Goal: Transaction & Acquisition: Book appointment/travel/reservation

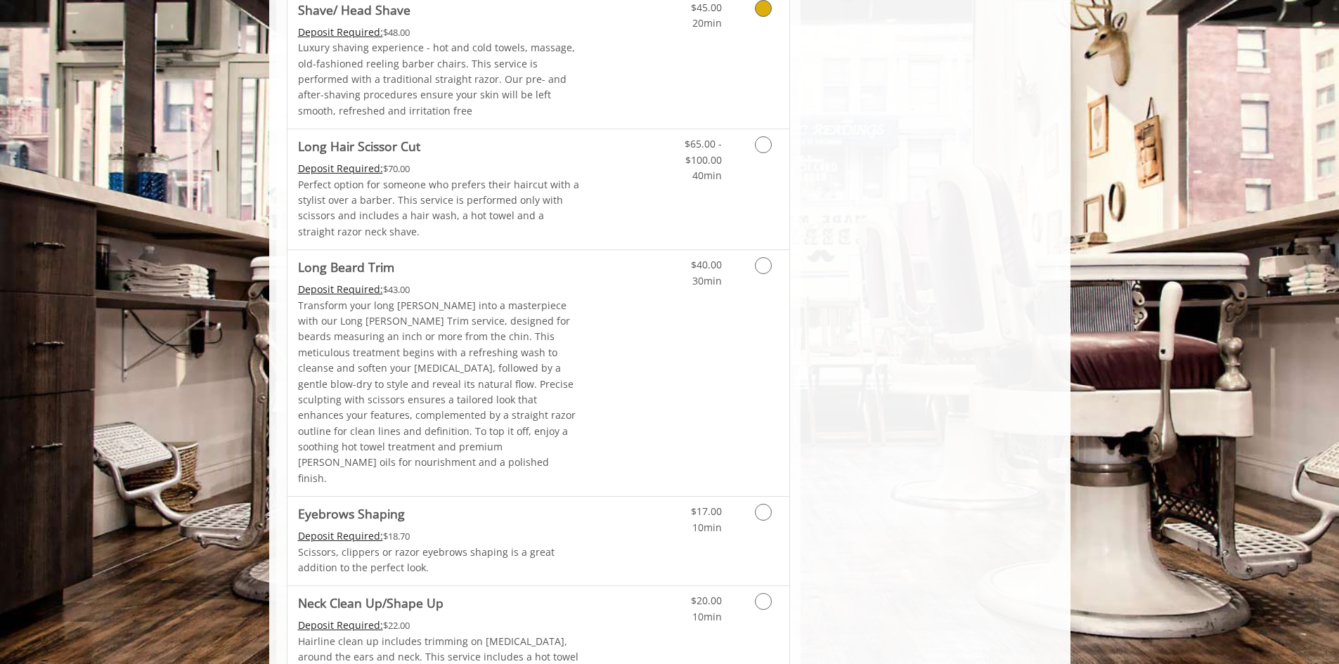
scroll to position [1957, 0]
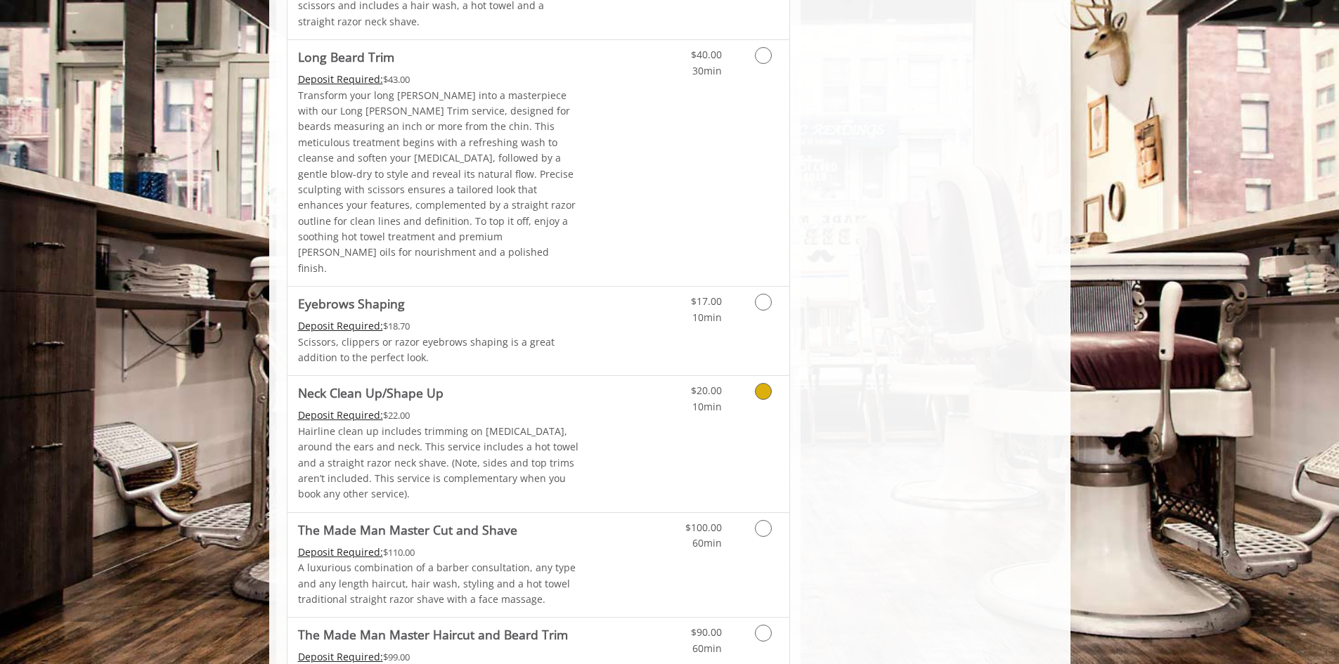
click at [654, 376] on link "Discounted Price" at bounding box center [622, 444] width 84 height 136
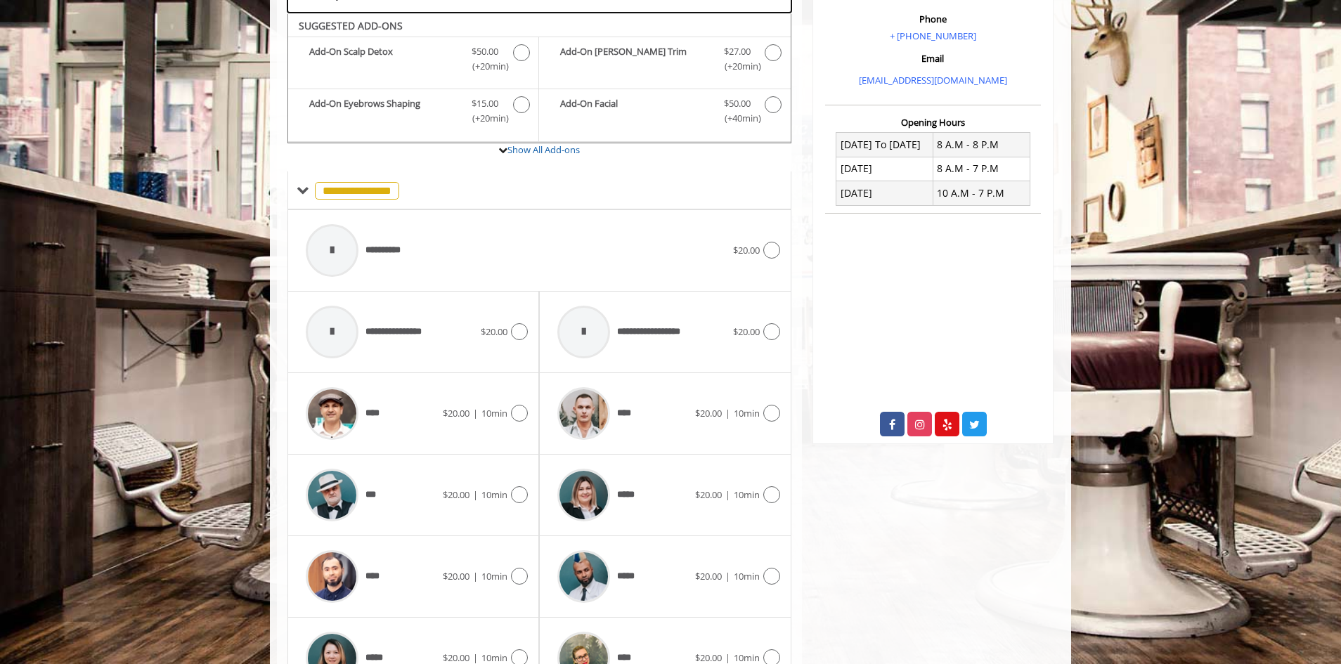
scroll to position [449, 0]
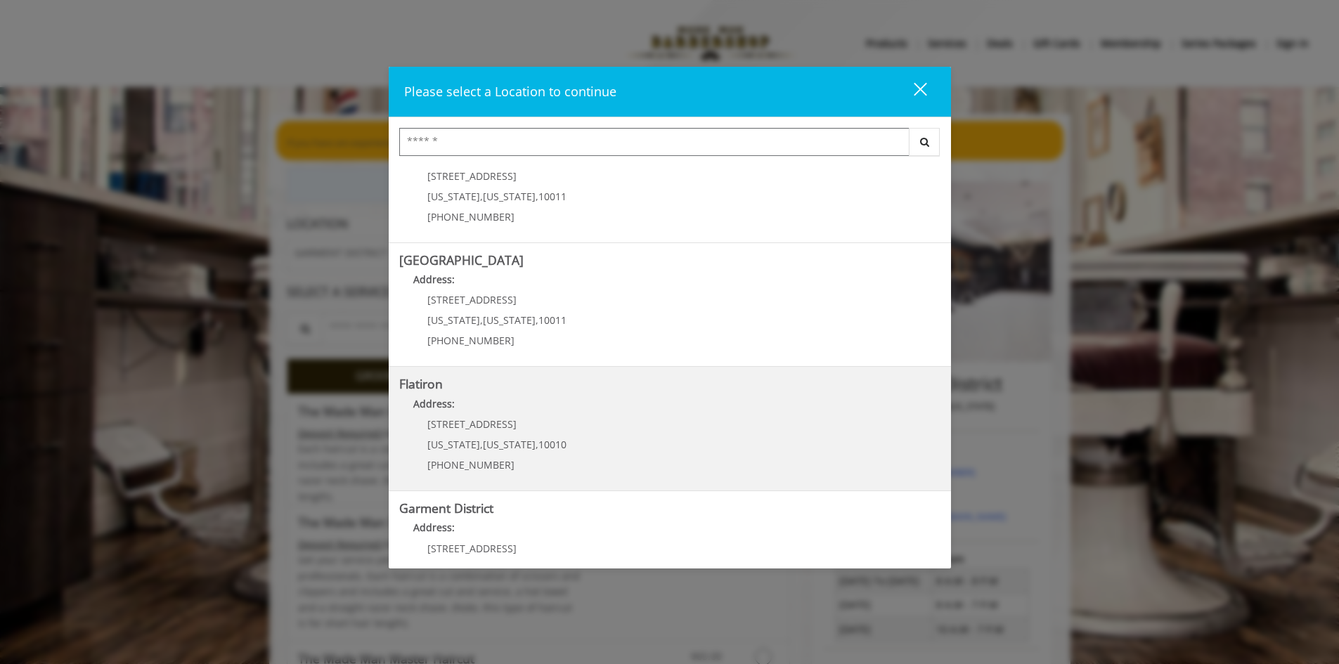
scroll to position [153, 0]
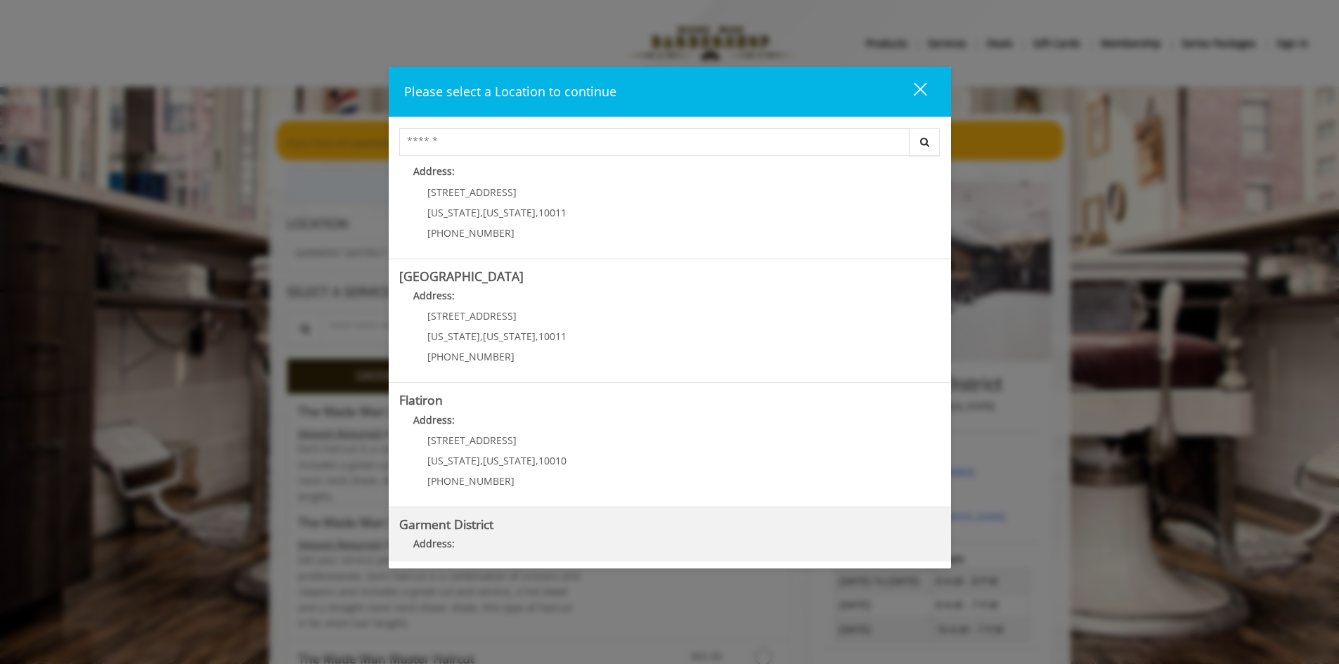
click at [487, 529] on b "Garment District" at bounding box center [446, 524] width 94 height 17
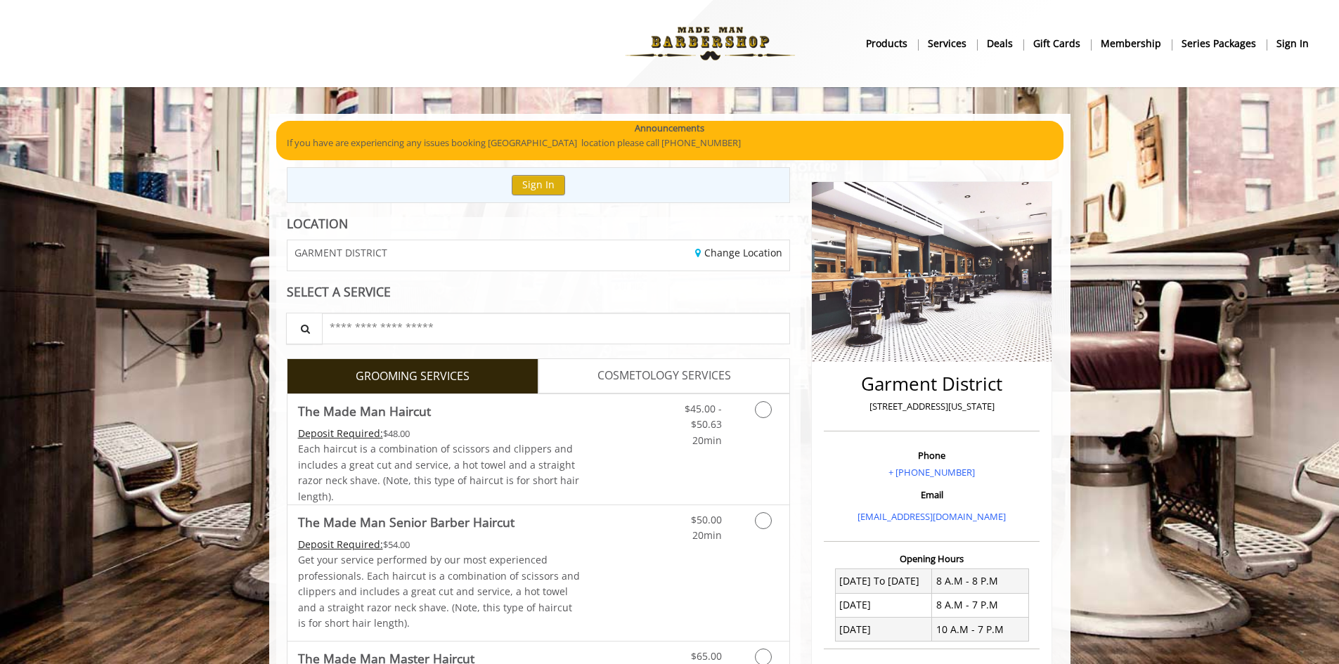
scroll to position [352, 0]
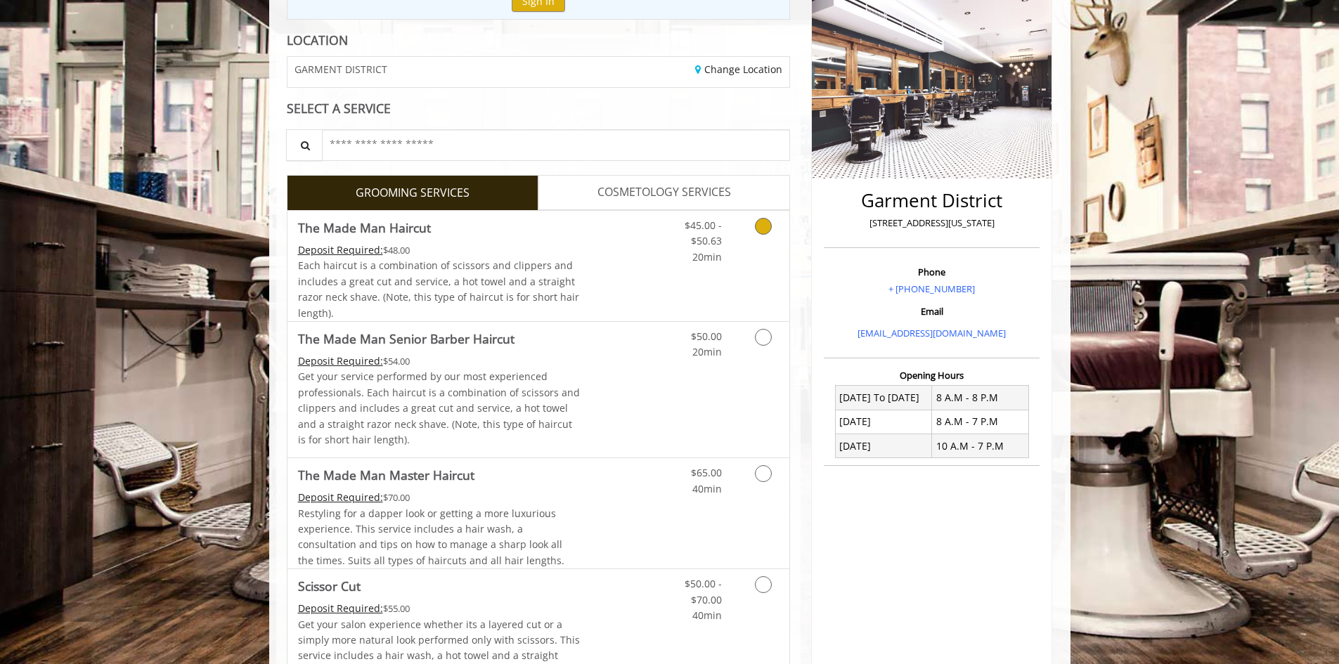
scroll to position [184, 0]
click at [631, 189] on span "COSMETOLOGY SERVICES" at bounding box center [665, 192] width 134 height 18
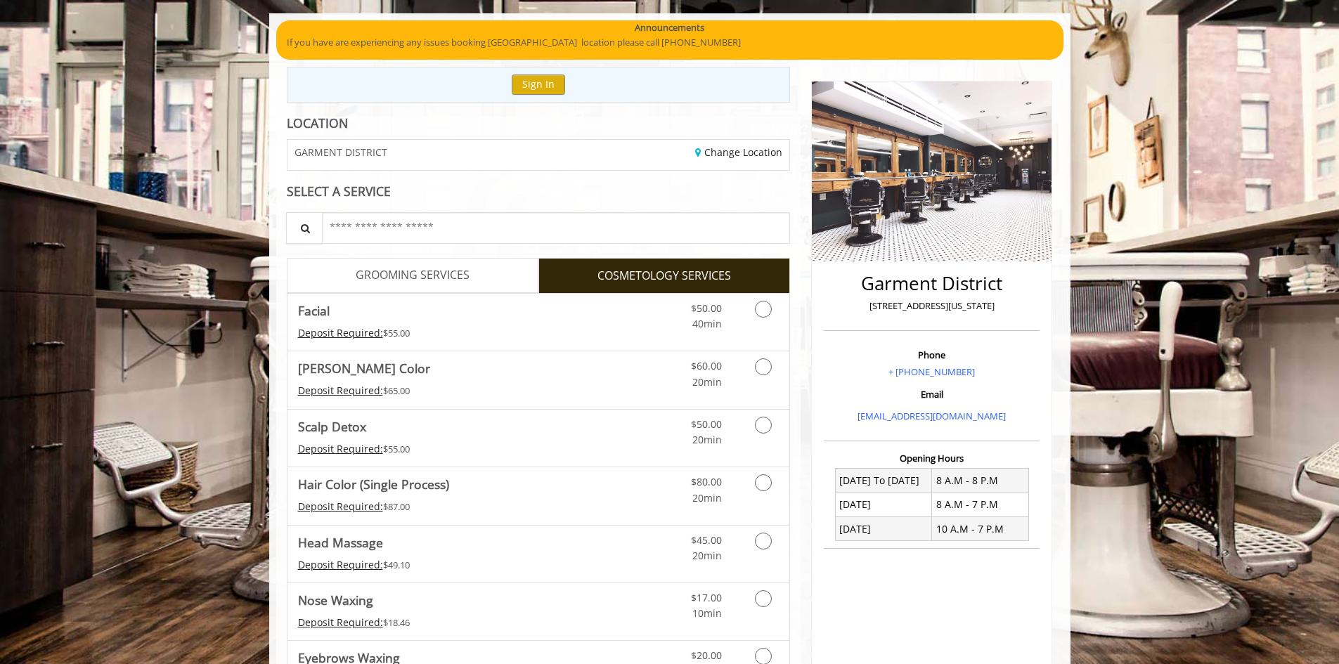
scroll to position [211, 0]
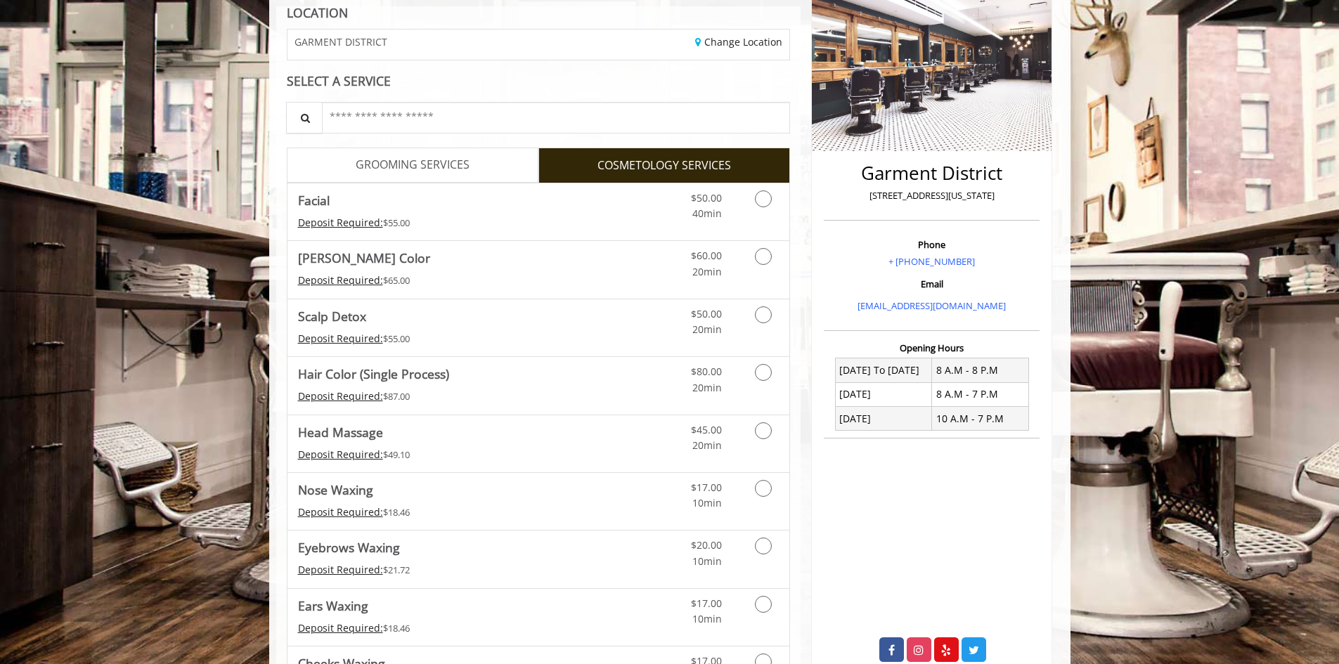
click at [448, 163] on span "GROOMING SERVICES" at bounding box center [413, 165] width 114 height 18
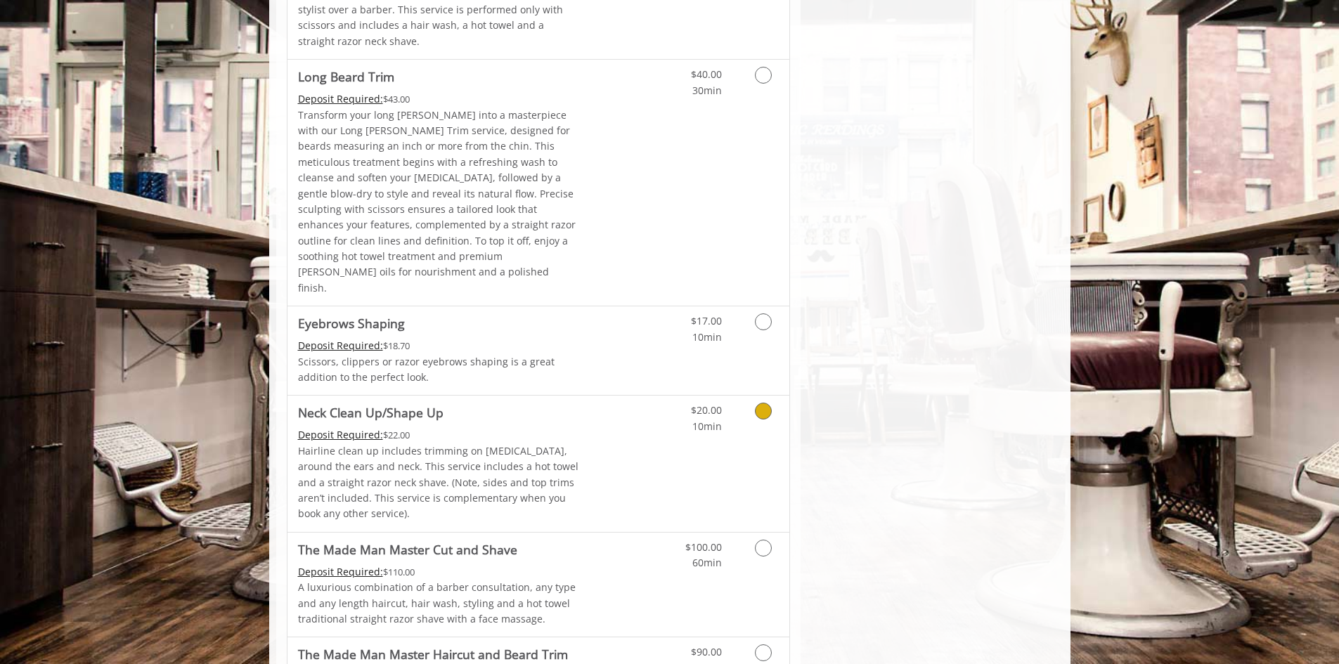
scroll to position [1957, 0]
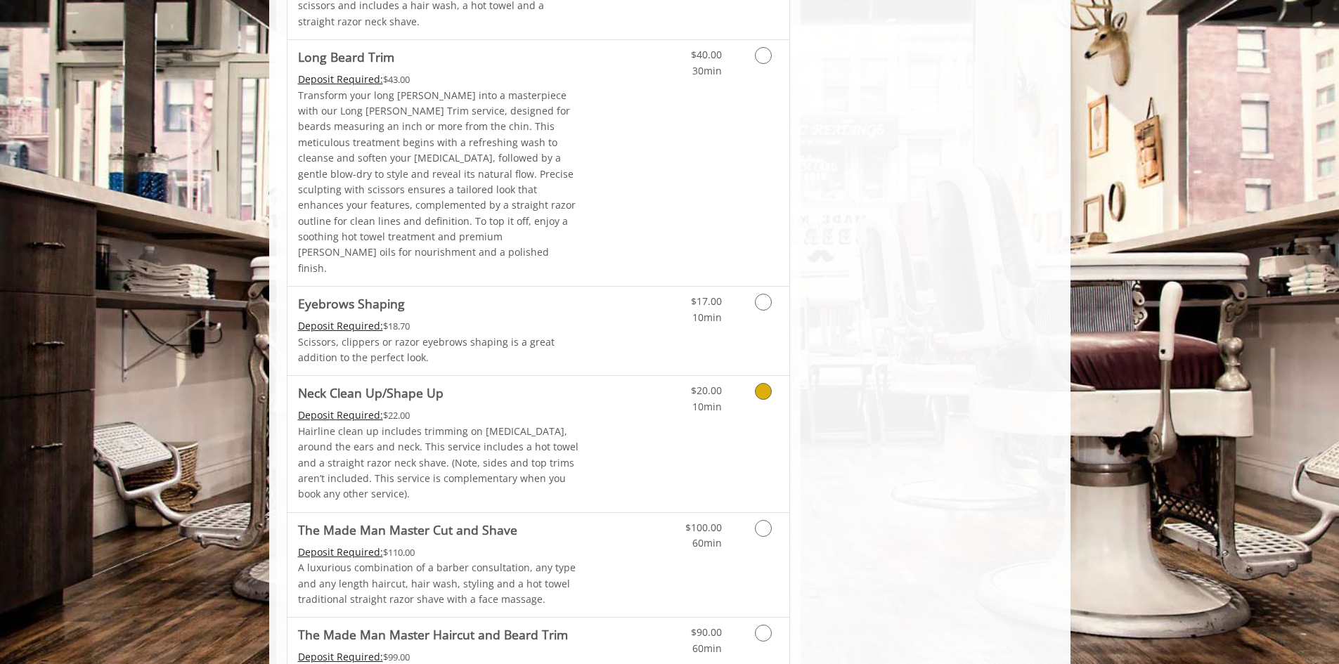
click at [771, 383] on icon "Grooming services" at bounding box center [763, 391] width 17 height 17
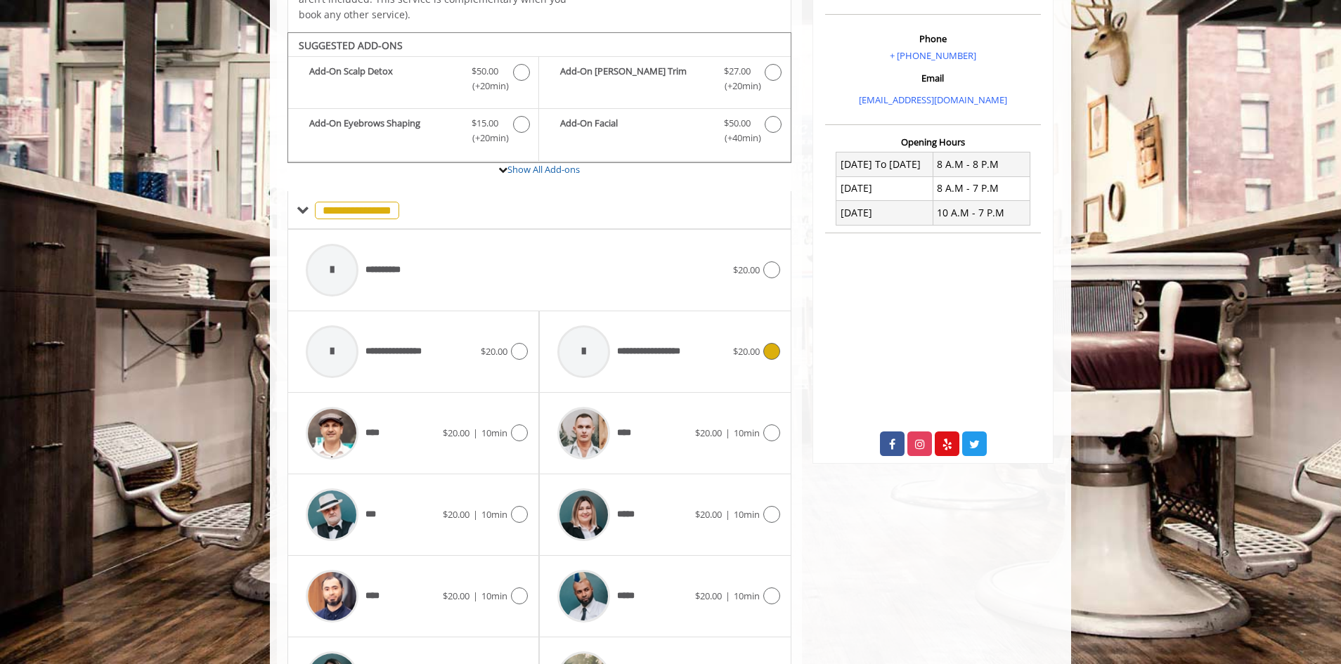
scroll to position [449, 0]
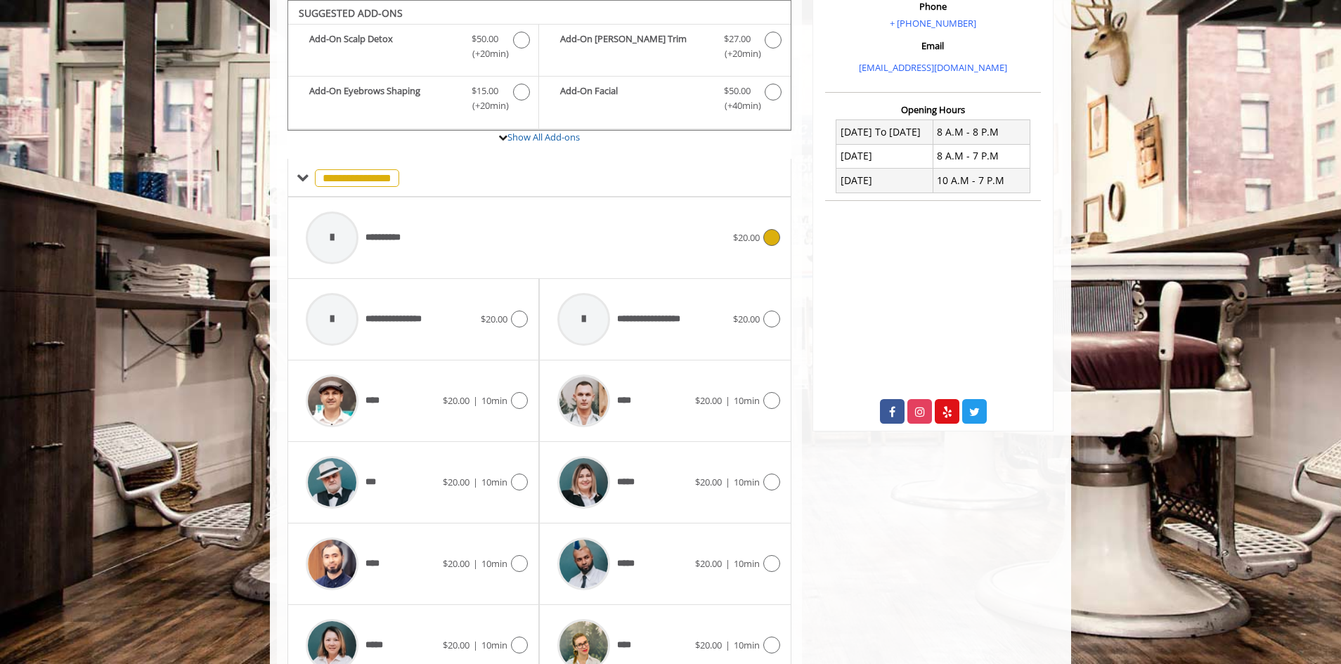
click at [688, 248] on div "**********" at bounding box center [516, 238] width 434 height 67
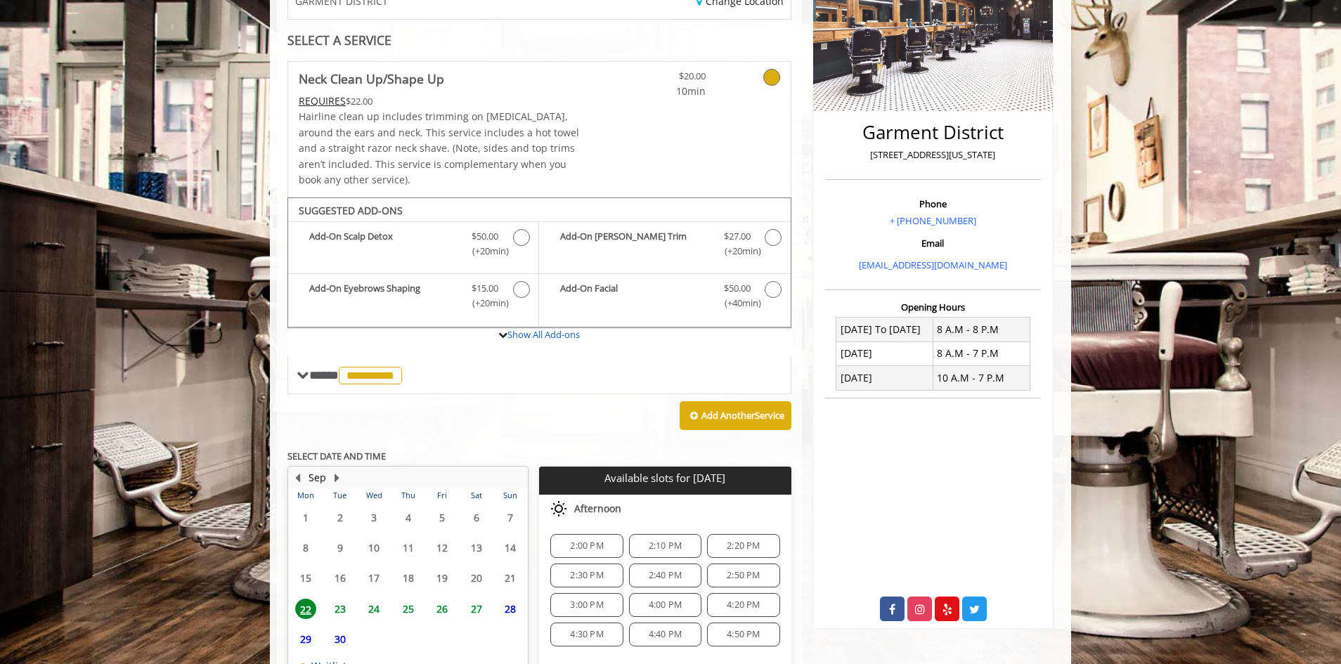
scroll to position [363, 0]
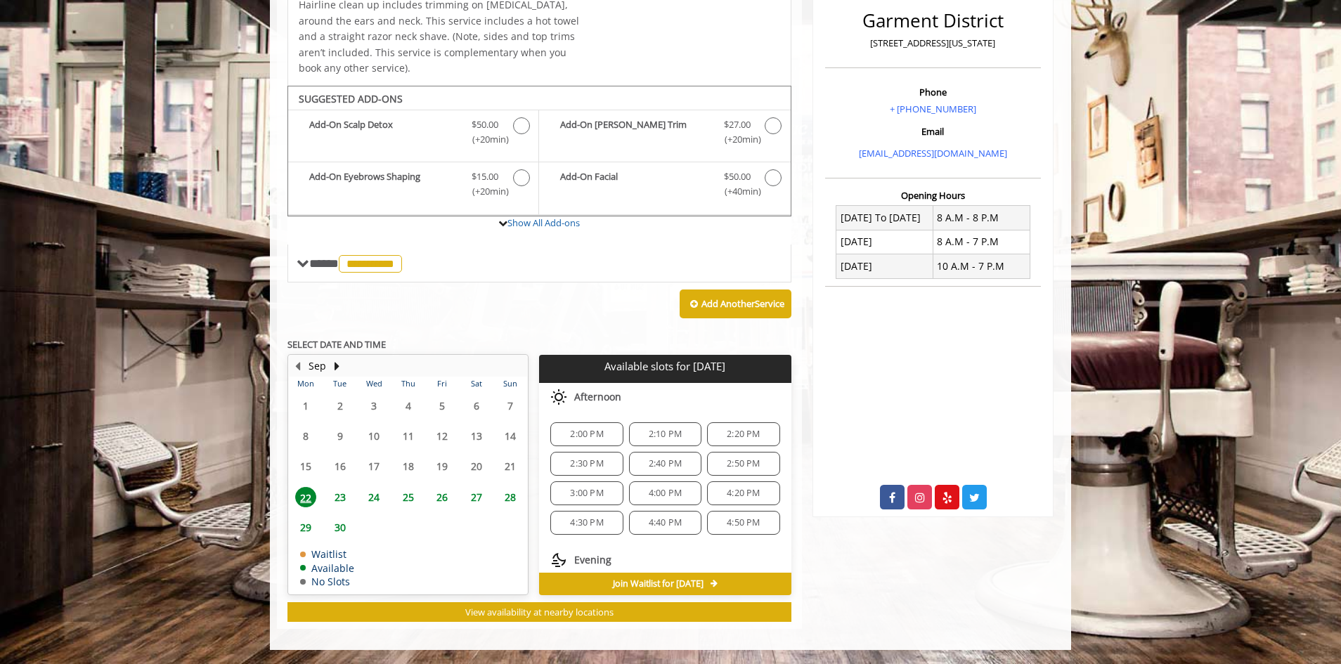
click at [582, 429] on span "2:00 PM" at bounding box center [586, 434] width 33 height 11
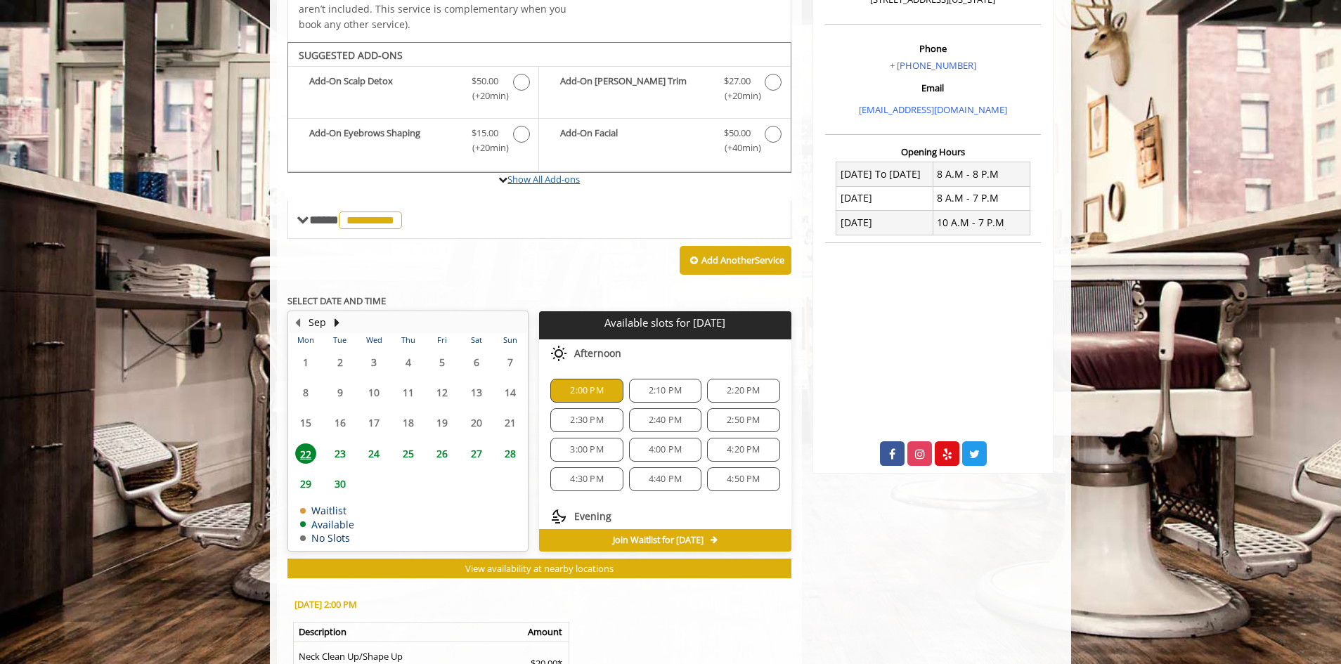
scroll to position [126, 0]
